Goal: Communication & Community: Answer question/provide support

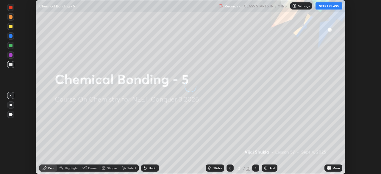
scroll to position [174, 381]
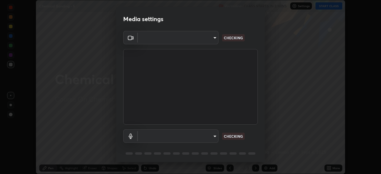
type input "e5f32b9a37d83756d2696e8423a1893a7de7eefef83412cf73fe4da3c4688103"
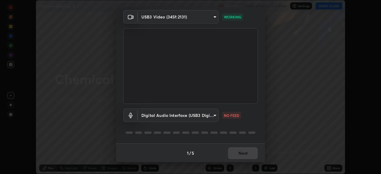
click at [215, 115] on body "Erase all Chemical Bonding - 5 Recording CLASS STARTS IN 3 MINS Settings START …" at bounding box center [190, 87] width 381 height 174
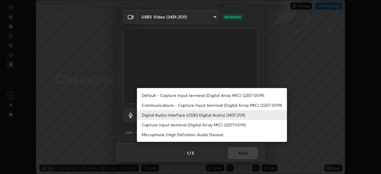
click at [164, 103] on li "Communications - Capture Input terminal (Digital Array MIC) (2207:0019)" at bounding box center [212, 105] width 150 height 10
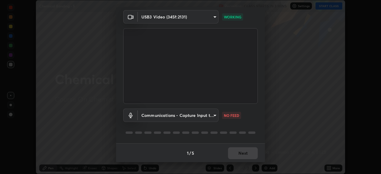
click at [214, 116] on body "Erase all Chemical Bonding - 5 Recording CLASS STARTS IN 3 MINS Settings START …" at bounding box center [190, 87] width 381 height 174
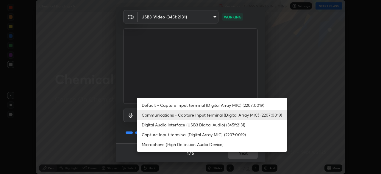
click at [162, 126] on li "Digital Audio Interface (USB3 Digital Audio) (345f:2131)" at bounding box center [212, 125] width 150 height 10
type input "ae0975cef7388746c2778fd6dc2b00d9a595315052e87b14b0d2850c1354851c"
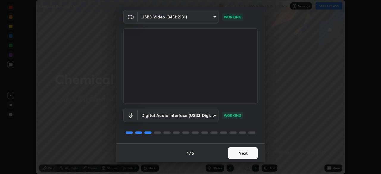
click at [239, 150] on button "Next" at bounding box center [243, 153] width 30 height 12
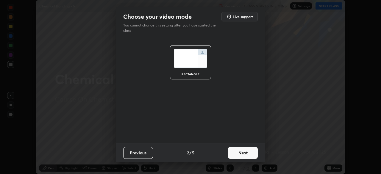
click at [245, 155] on button "Next" at bounding box center [243, 153] width 30 height 12
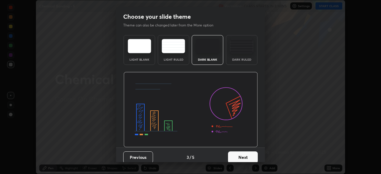
click at [251, 156] on button "Next" at bounding box center [243, 158] width 30 height 12
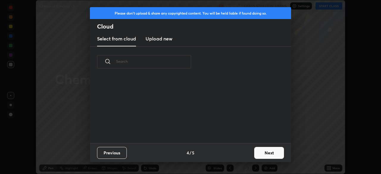
click at [258, 155] on button "Next" at bounding box center [269, 153] width 30 height 12
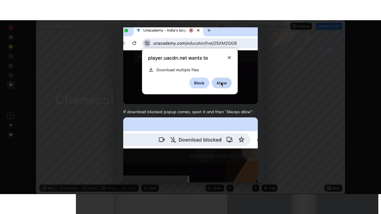
scroll to position [142, 0]
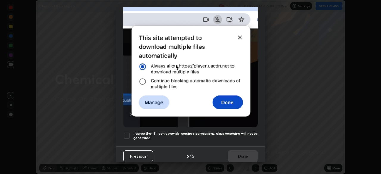
click at [127, 132] on div at bounding box center [126, 135] width 7 height 7
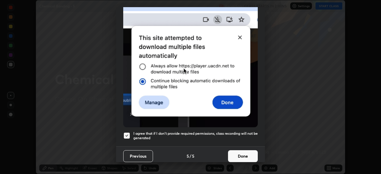
click at [241, 155] on button "Done" at bounding box center [243, 156] width 30 height 12
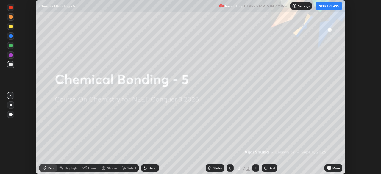
click at [328, 169] on icon at bounding box center [327, 168] width 1 height 1
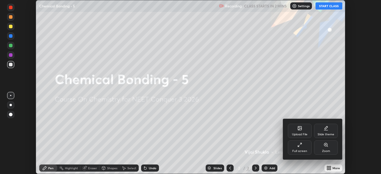
click at [298, 152] on div "Full screen" at bounding box center [299, 151] width 15 height 3
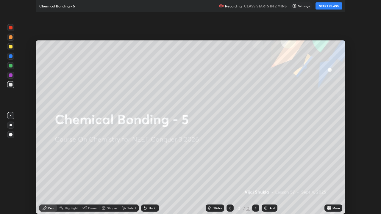
scroll to position [214, 381]
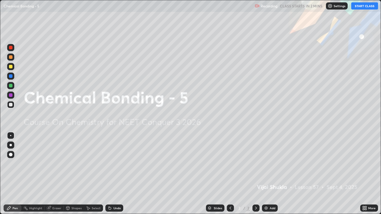
click at [360, 7] on button "START CLASS" at bounding box center [364, 5] width 27 height 7
click at [255, 174] on icon at bounding box center [256, 208] width 2 height 3
click at [267, 174] on img at bounding box center [266, 208] width 5 height 5
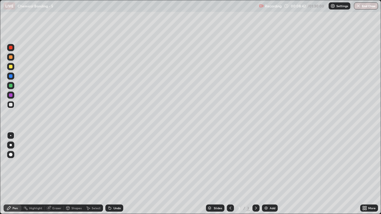
click at [10, 105] on div at bounding box center [11, 105] width 4 height 4
click at [10, 145] on div at bounding box center [11, 145] width 2 height 2
click at [13, 59] on div at bounding box center [10, 57] width 7 height 7
click at [11, 104] on div at bounding box center [11, 105] width 4 height 4
click at [12, 59] on div at bounding box center [10, 57] width 7 height 7
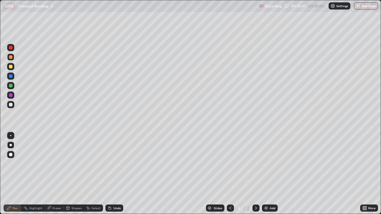
click at [13, 106] on div at bounding box center [10, 104] width 7 height 7
click at [268, 174] on img at bounding box center [266, 208] width 5 height 5
click at [14, 105] on div at bounding box center [11, 105] width 10 height 10
click at [10, 65] on div at bounding box center [11, 67] width 4 height 4
click at [11, 107] on div at bounding box center [10, 104] width 7 height 7
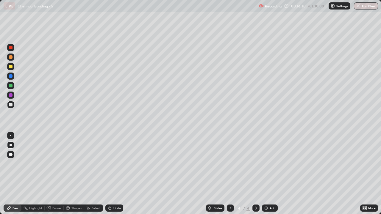
click at [55, 174] on div "Eraser" at bounding box center [56, 208] width 9 height 3
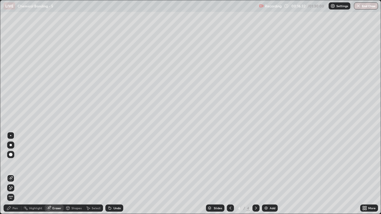
click at [15, 174] on div "Pen" at bounding box center [13, 208] width 18 height 7
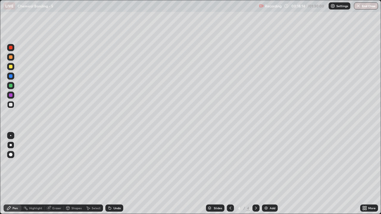
click at [57, 174] on div "Eraser" at bounding box center [56, 208] width 9 height 3
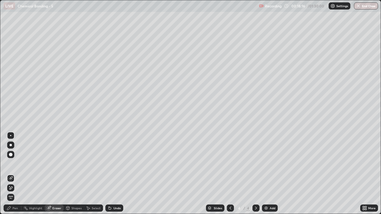
click at [17, 174] on div "Pen" at bounding box center [15, 208] width 5 height 3
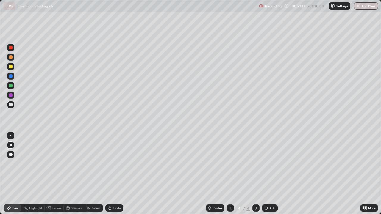
click at [271, 174] on div "Add" at bounding box center [273, 208] width 6 height 3
click at [11, 104] on div at bounding box center [11, 105] width 4 height 4
click at [11, 67] on div at bounding box center [11, 67] width 4 height 4
click at [269, 174] on div "Add" at bounding box center [270, 208] width 16 height 7
click at [11, 106] on div at bounding box center [11, 105] width 4 height 4
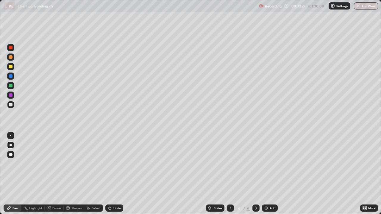
click at [11, 60] on div at bounding box center [10, 57] width 7 height 7
click at [9, 106] on div at bounding box center [10, 104] width 7 height 7
click at [11, 67] on div at bounding box center [11, 67] width 4 height 4
click at [11, 106] on div at bounding box center [11, 105] width 4 height 4
click at [12, 68] on div at bounding box center [11, 67] width 4 height 4
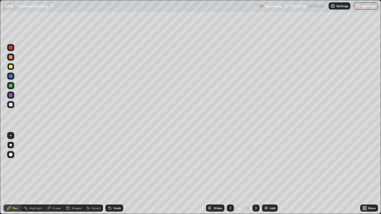
click at [10, 104] on div at bounding box center [11, 105] width 4 height 4
click at [12, 66] on div at bounding box center [11, 67] width 4 height 4
click at [10, 57] on div at bounding box center [11, 57] width 4 height 4
click at [12, 104] on div at bounding box center [11, 105] width 4 height 4
click at [11, 58] on div at bounding box center [11, 57] width 4 height 4
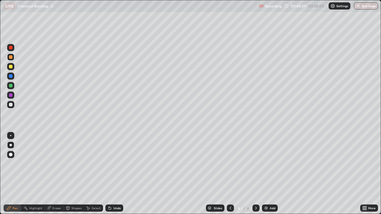
click at [269, 174] on div "Add" at bounding box center [270, 208] width 16 height 7
click at [12, 105] on div at bounding box center [11, 105] width 4 height 4
click at [13, 58] on div at bounding box center [10, 57] width 7 height 7
click at [12, 106] on div at bounding box center [11, 105] width 4 height 4
click at [58, 174] on div "Eraser" at bounding box center [54, 208] width 19 height 7
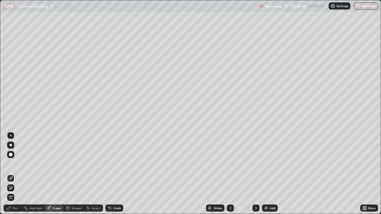
click at [14, 174] on div "Pen" at bounding box center [13, 208] width 18 height 7
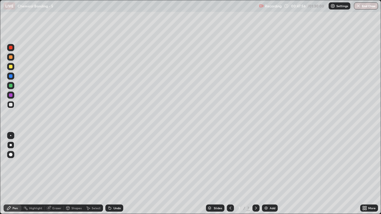
click at [11, 57] on div at bounding box center [11, 57] width 4 height 4
click at [11, 105] on div at bounding box center [11, 105] width 4 height 4
click at [11, 57] on div at bounding box center [11, 57] width 4 height 4
click at [56, 174] on div "Eraser" at bounding box center [56, 208] width 9 height 3
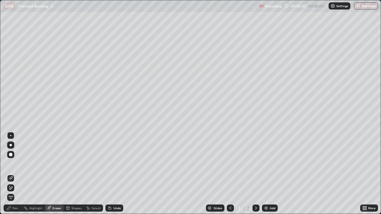
click at [16, 174] on div "Pen" at bounding box center [15, 208] width 5 height 3
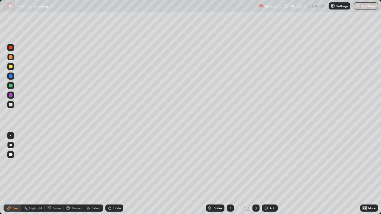
click at [12, 104] on div at bounding box center [11, 105] width 4 height 4
click at [272, 174] on div "Add" at bounding box center [273, 208] width 6 height 3
click at [10, 105] on div at bounding box center [11, 105] width 4 height 4
click at [11, 57] on div at bounding box center [11, 57] width 4 height 4
click at [10, 57] on div at bounding box center [11, 57] width 4 height 4
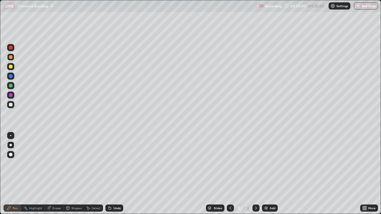
click at [11, 105] on div at bounding box center [11, 105] width 4 height 4
click at [12, 107] on div at bounding box center [10, 104] width 7 height 7
click at [11, 67] on div at bounding box center [11, 67] width 4 height 4
click at [11, 105] on div at bounding box center [11, 105] width 4 height 4
click at [56, 174] on div "Eraser" at bounding box center [56, 208] width 9 height 3
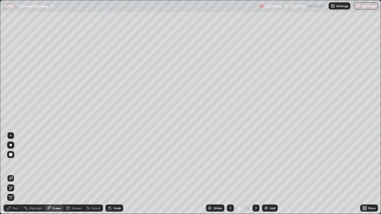
click at [16, 174] on div "Pen" at bounding box center [15, 208] width 5 height 3
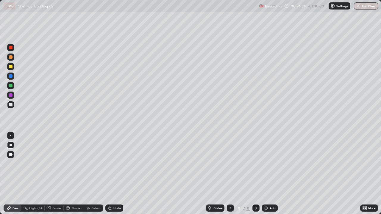
click at [12, 67] on div at bounding box center [11, 67] width 4 height 4
click at [274, 174] on div "Add" at bounding box center [273, 208] width 6 height 3
click at [10, 107] on div at bounding box center [10, 104] width 7 height 7
click at [12, 58] on div at bounding box center [11, 57] width 4 height 4
click at [11, 104] on div at bounding box center [11, 105] width 4 height 4
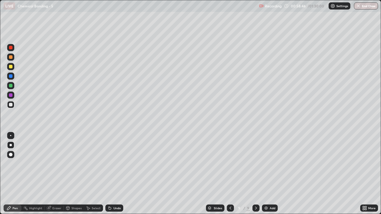
click at [13, 67] on div at bounding box center [10, 66] width 7 height 7
click at [11, 58] on div at bounding box center [11, 57] width 4 height 4
click at [11, 105] on div at bounding box center [11, 105] width 4 height 4
click at [59, 174] on div "Eraser" at bounding box center [54, 208] width 19 height 7
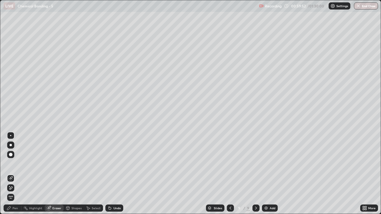
click at [14, 174] on div "Pen" at bounding box center [15, 208] width 5 height 3
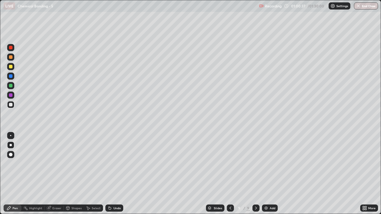
click at [10, 67] on div at bounding box center [11, 67] width 4 height 4
click at [13, 106] on div at bounding box center [10, 104] width 7 height 7
click at [10, 67] on div at bounding box center [11, 67] width 4 height 4
click at [11, 101] on div at bounding box center [10, 104] width 7 height 7
click at [11, 69] on div at bounding box center [10, 66] width 7 height 7
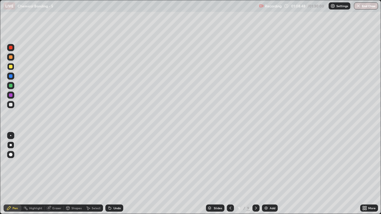
click at [271, 174] on div "Add" at bounding box center [270, 208] width 16 height 7
click at [14, 67] on div at bounding box center [10, 66] width 7 height 7
click at [11, 105] on div at bounding box center [11, 105] width 4 height 4
click at [11, 106] on div at bounding box center [11, 105] width 4 height 4
click at [10, 57] on div at bounding box center [11, 57] width 4 height 4
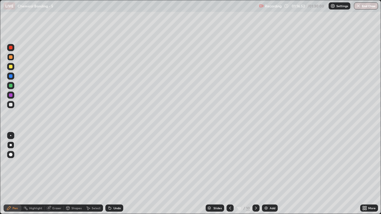
click at [267, 174] on img at bounding box center [266, 208] width 5 height 5
click at [11, 106] on div at bounding box center [11, 105] width 4 height 4
click at [11, 67] on div at bounding box center [11, 67] width 4 height 4
click at [12, 105] on div at bounding box center [11, 105] width 4 height 4
click at [269, 174] on div "Add" at bounding box center [270, 208] width 16 height 7
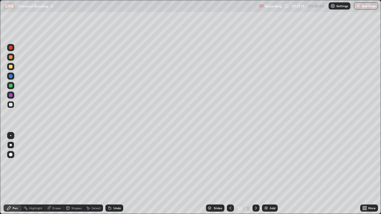
click at [12, 57] on div at bounding box center [11, 57] width 4 height 4
click at [12, 106] on div at bounding box center [11, 105] width 4 height 4
click at [10, 105] on div at bounding box center [11, 105] width 4 height 4
click at [57, 174] on div "Eraser" at bounding box center [56, 208] width 9 height 3
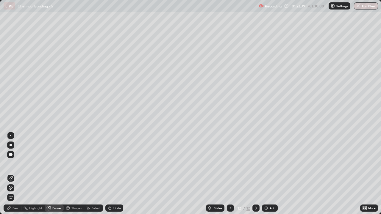
click at [10, 174] on icon at bounding box center [9, 208] width 5 height 5
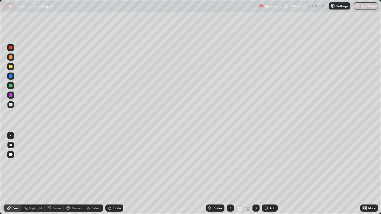
click at [12, 58] on div at bounding box center [11, 57] width 4 height 4
click at [11, 105] on div at bounding box center [11, 105] width 4 height 4
click at [12, 60] on div at bounding box center [10, 57] width 7 height 7
click at [11, 105] on div at bounding box center [11, 105] width 4 height 4
click at [12, 58] on div at bounding box center [11, 57] width 4 height 4
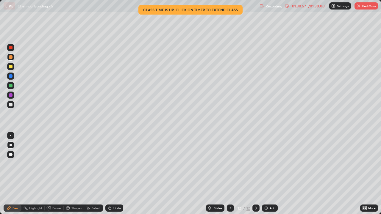
click at [366, 5] on button "End Class" at bounding box center [367, 5] width 24 height 7
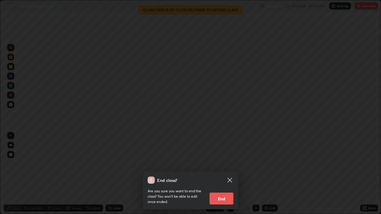
click at [222, 174] on button "End" at bounding box center [222, 199] width 24 height 12
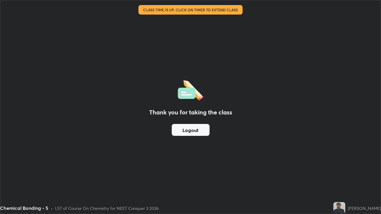
click at [199, 127] on button "Logout" at bounding box center [191, 130] width 38 height 12
